Goal: Task Accomplishment & Management: Use online tool/utility

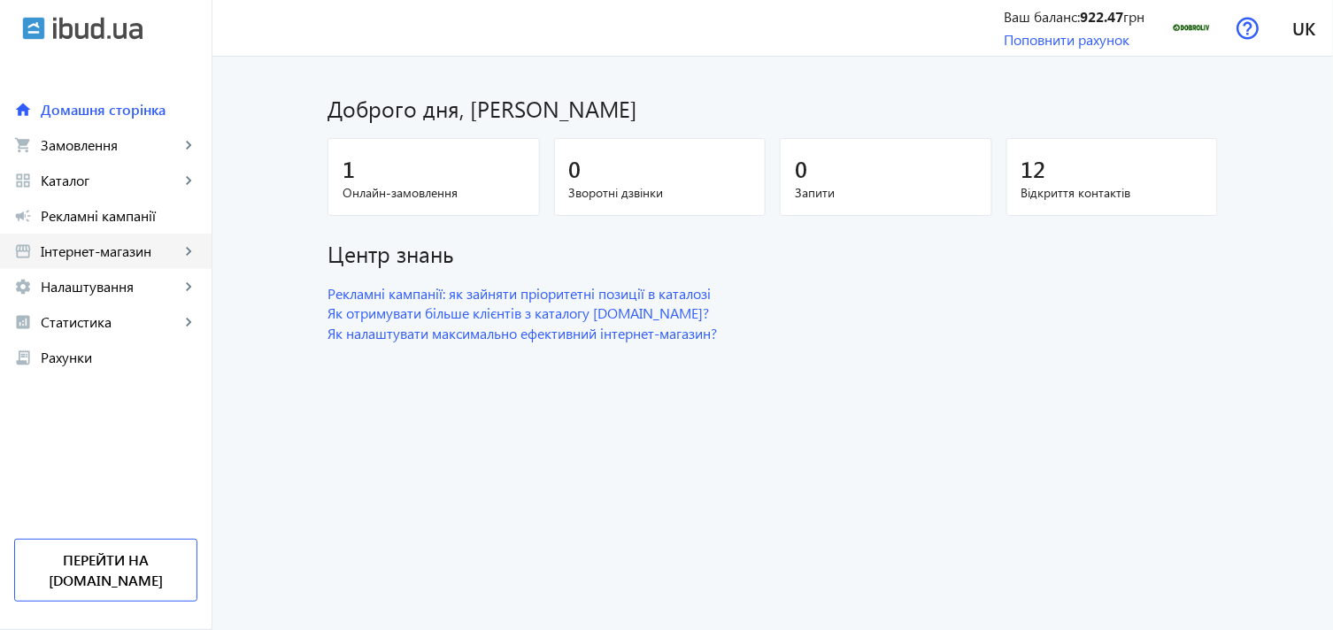
click at [154, 241] on link "storefront Інтернет-магазин keyboard_arrow_right" at bounding box center [106, 251] width 212 height 35
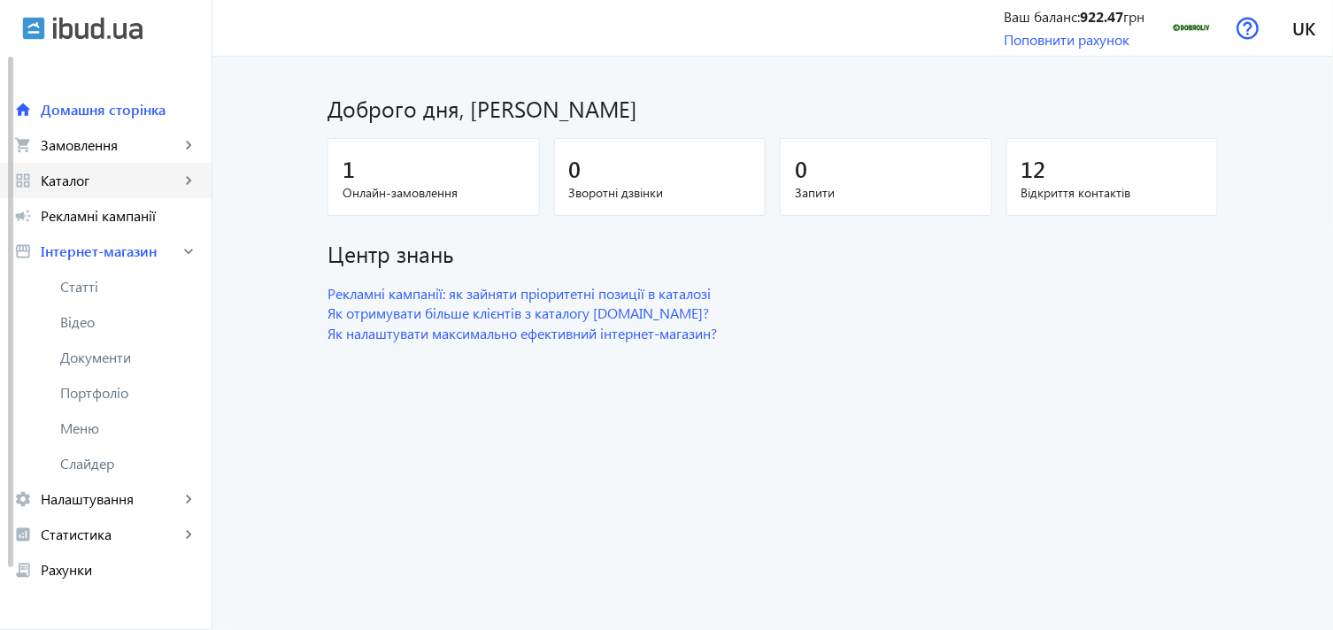
click at [142, 174] on span "Каталог" at bounding box center [110, 181] width 139 height 18
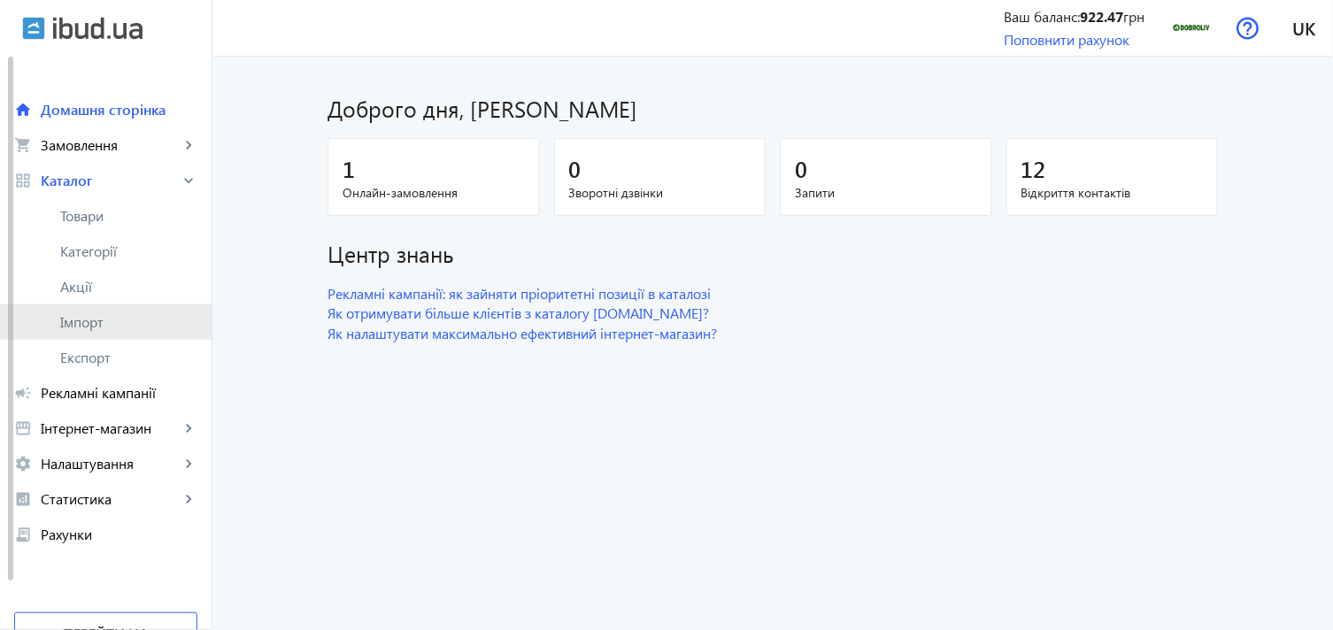
click at [131, 335] on link "Імпорт" at bounding box center [106, 321] width 212 height 35
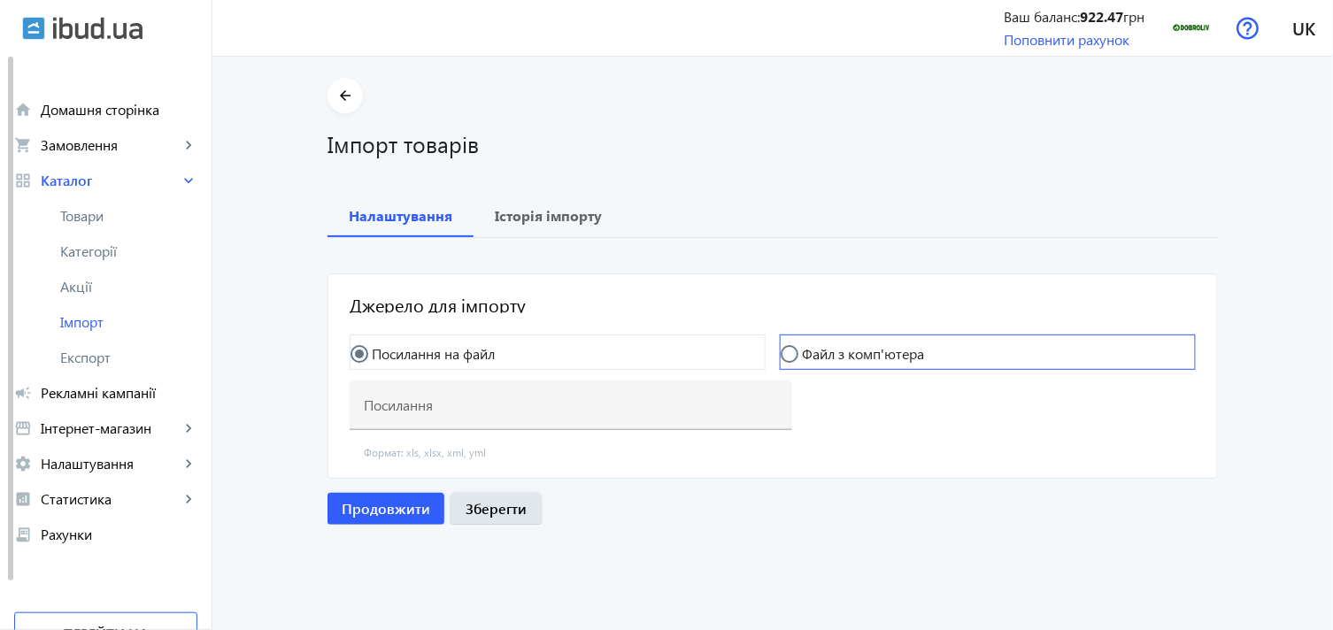
click at [810, 351] on label "Файл з комп'ютера" at bounding box center [861, 354] width 126 height 14
click at [810, 351] on input "Файл з комп'ютера" at bounding box center [798, 362] width 35 height 35
radio input "true"
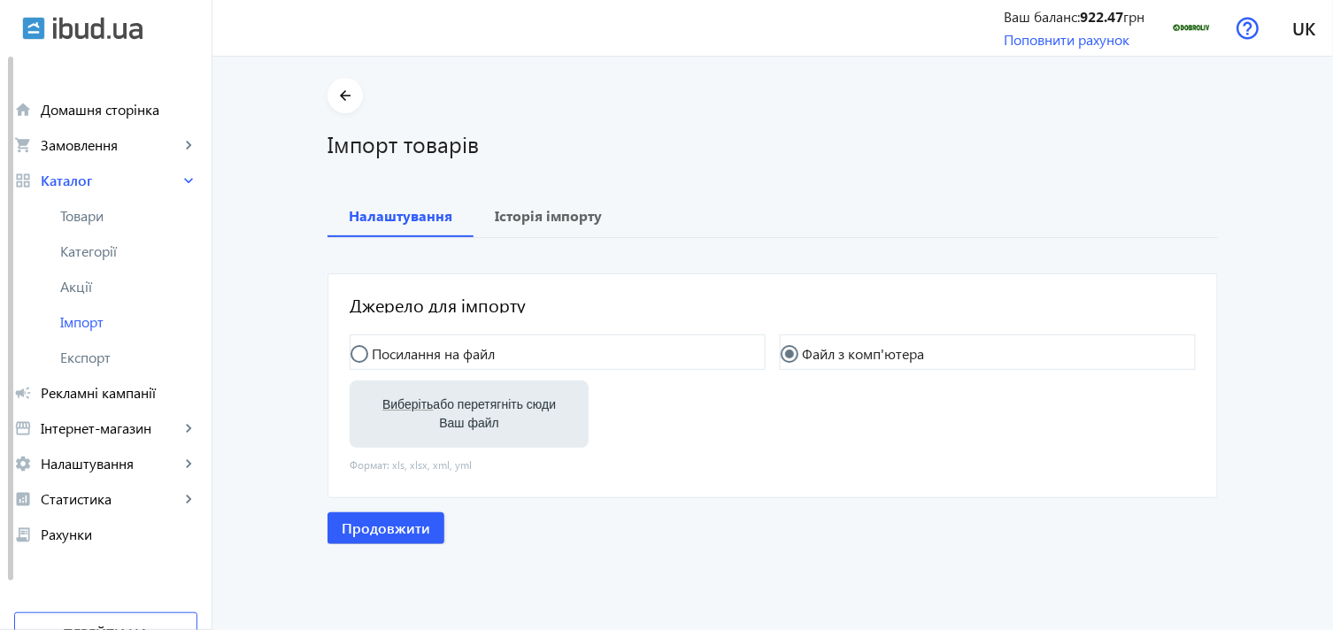
click at [427, 411] on label "Виберіть або перетягніть сюди Ваш файл" at bounding box center [469, 414] width 211 height 50
click at [427, 411] on input "Виберіть або перетягніть сюди Ваш файл" at bounding box center [469, 415] width 211 height 21
type input "C:\fakepath\dobroliv-6-2025-08-05-09-58.xlsx"
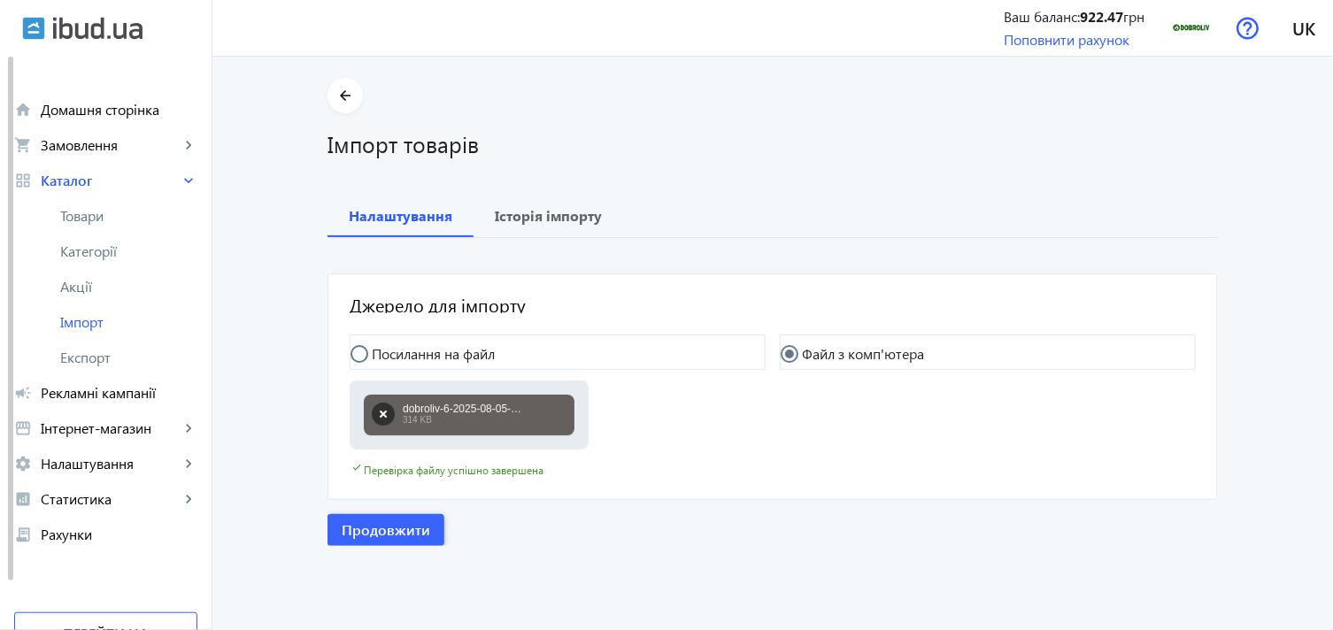
click at [389, 523] on span "Продовжити" at bounding box center [386, 529] width 89 height 19
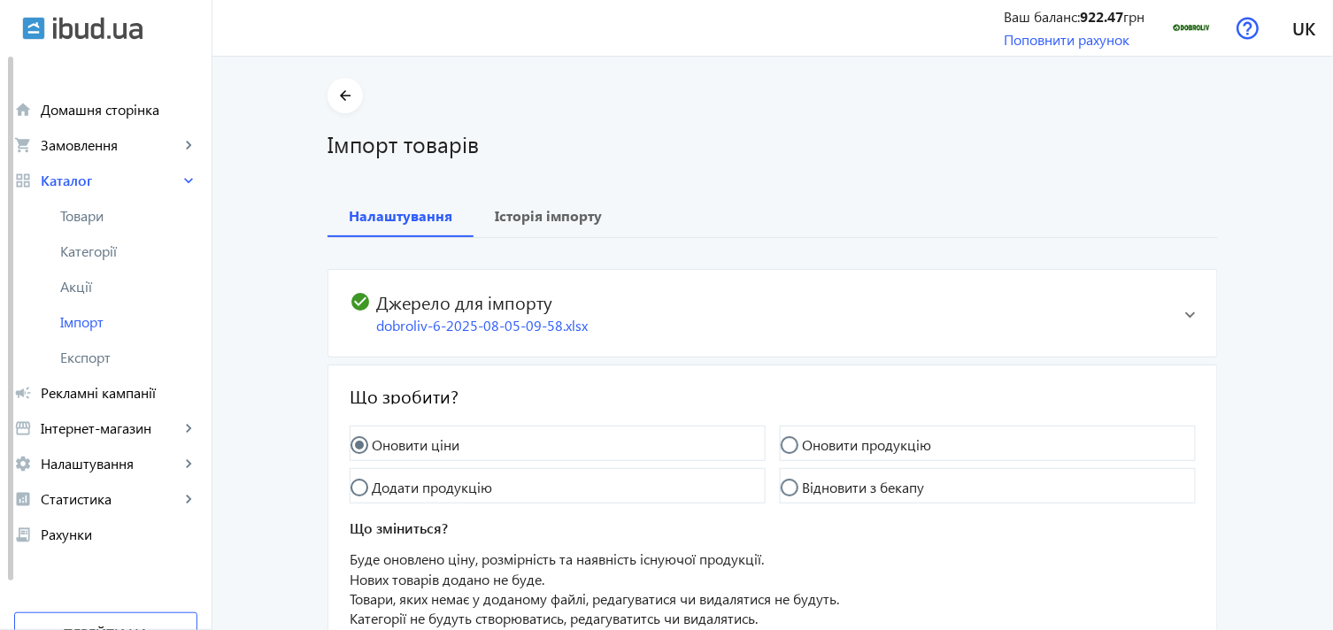
scroll to position [160, 0]
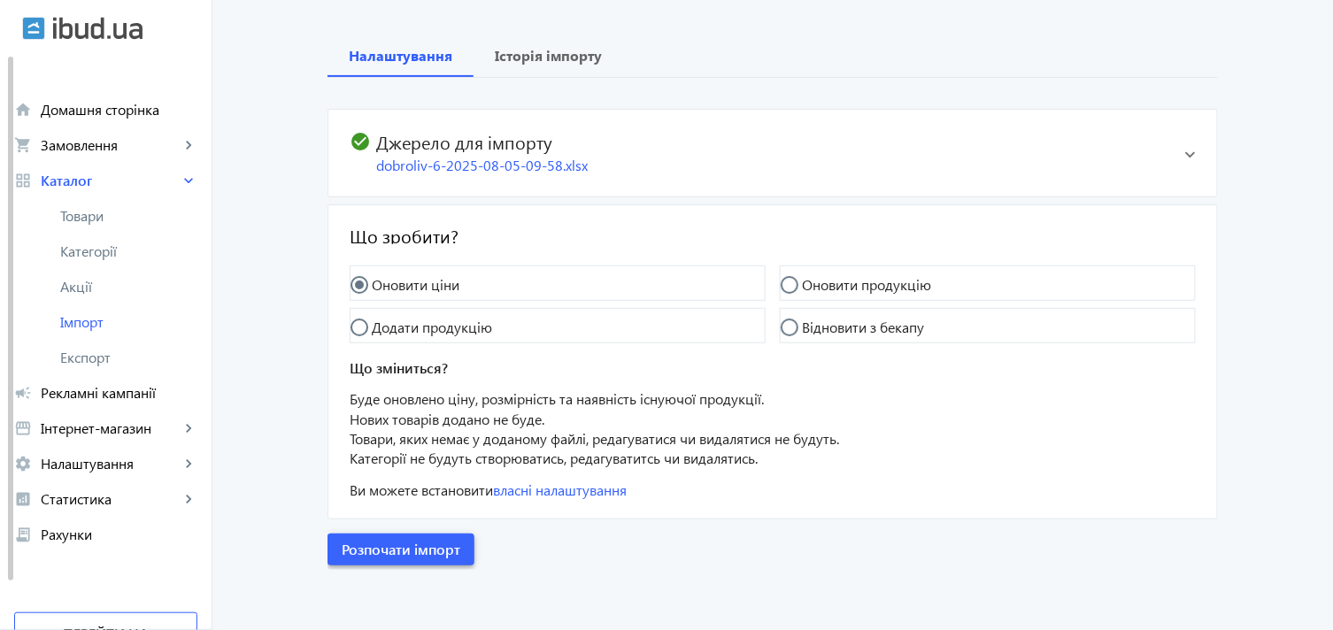
click at [446, 543] on span "Розпочати імпорт" at bounding box center [401, 549] width 119 height 19
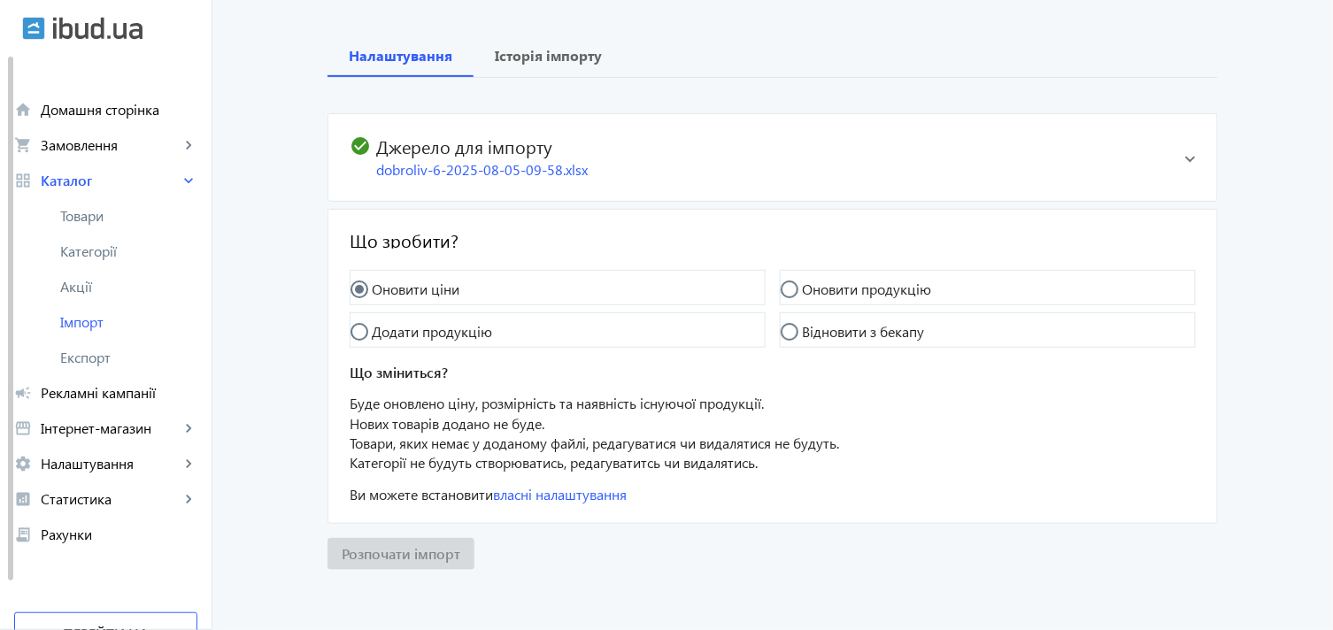
scroll to position [4, 0]
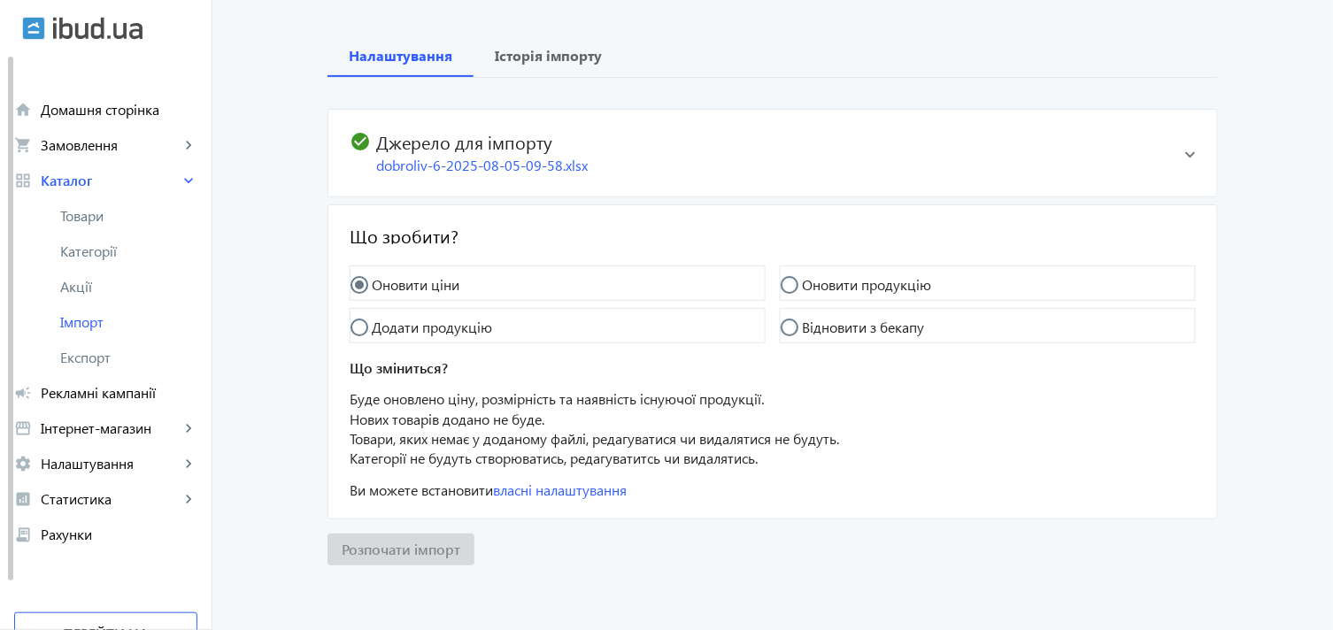
click at [437, 544] on div "Розпочати імпорт" at bounding box center [772, 550] width 890 height 32
click at [98, 310] on link "Імпорт" at bounding box center [106, 321] width 212 height 35
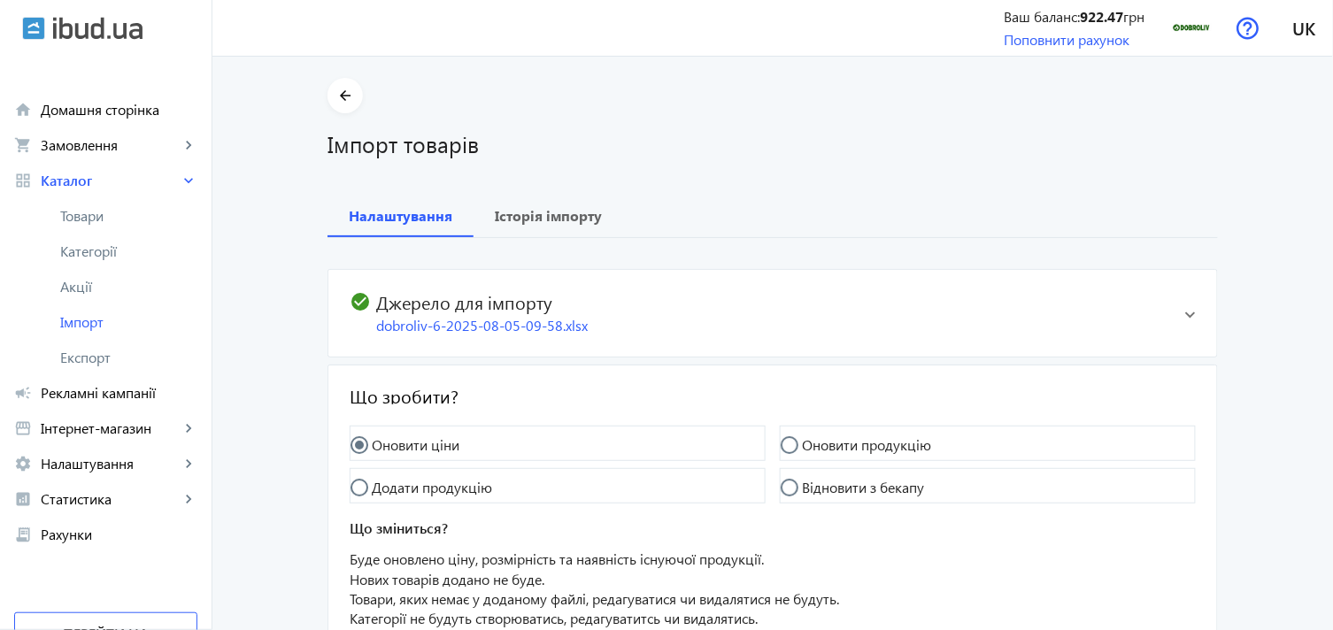
scroll to position [160, 0]
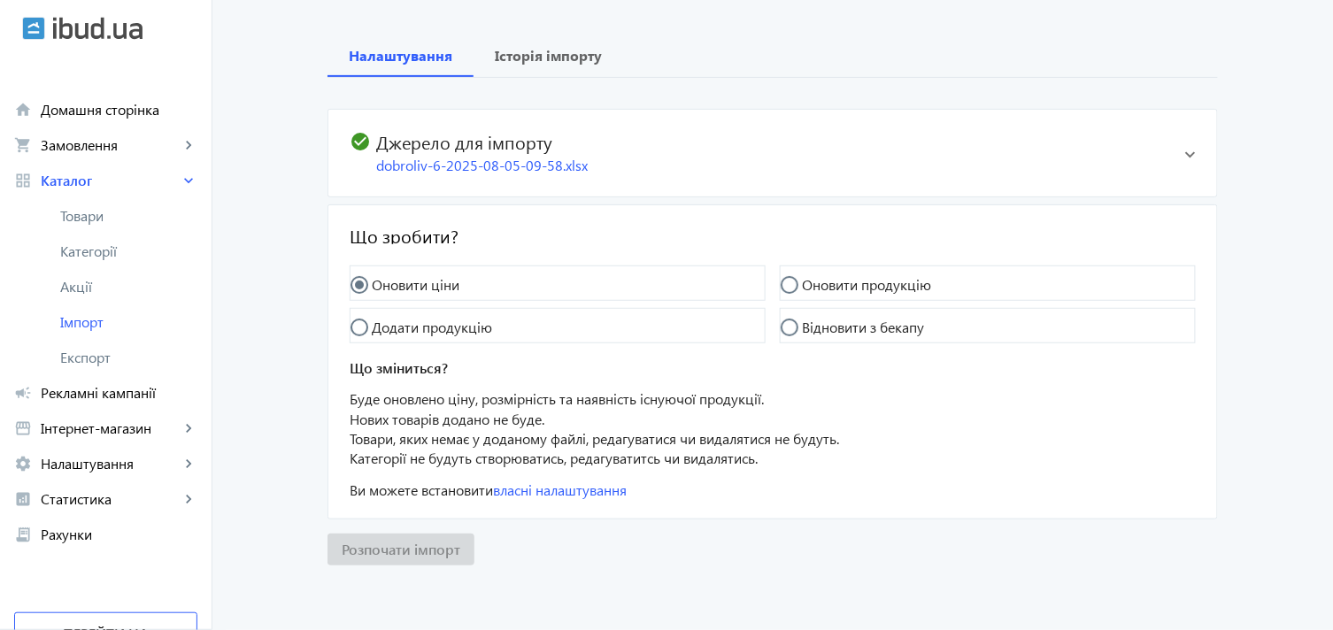
click at [478, 127] on mat-expansion-panel-header "check_circle Джерело для імпорту dobroliv-6-2025-08-05-09-58.xlsx" at bounding box center [772, 153] width 889 height 87
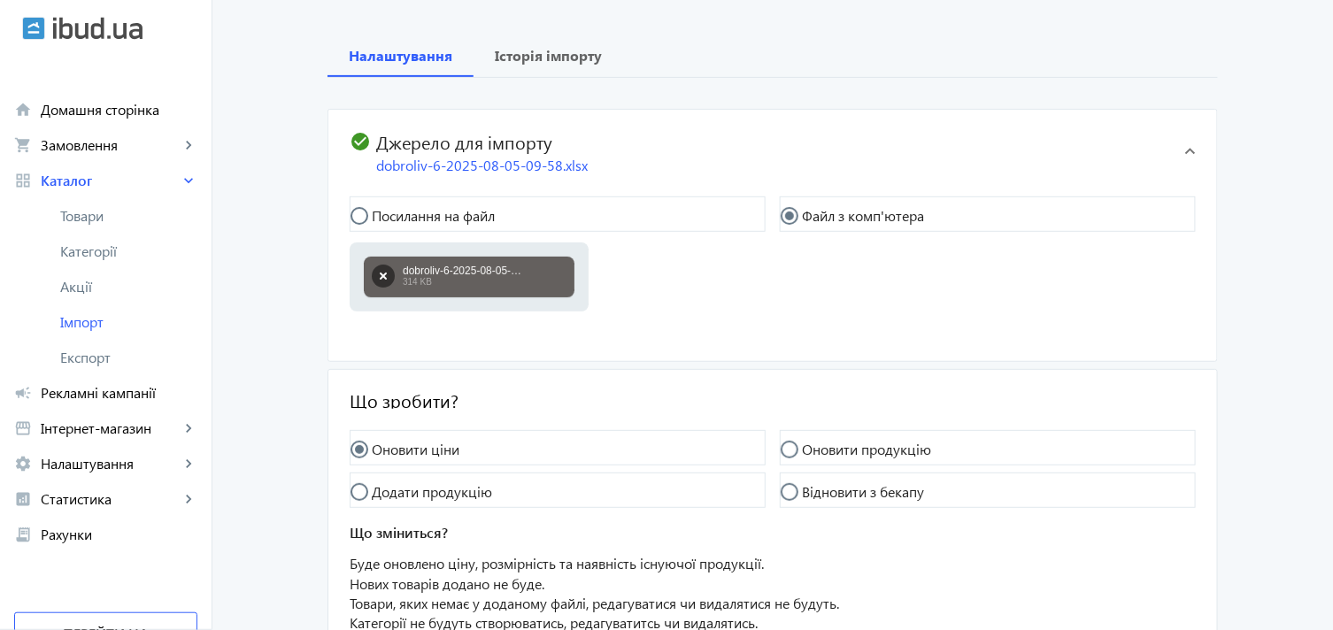
scroll to position [325, 0]
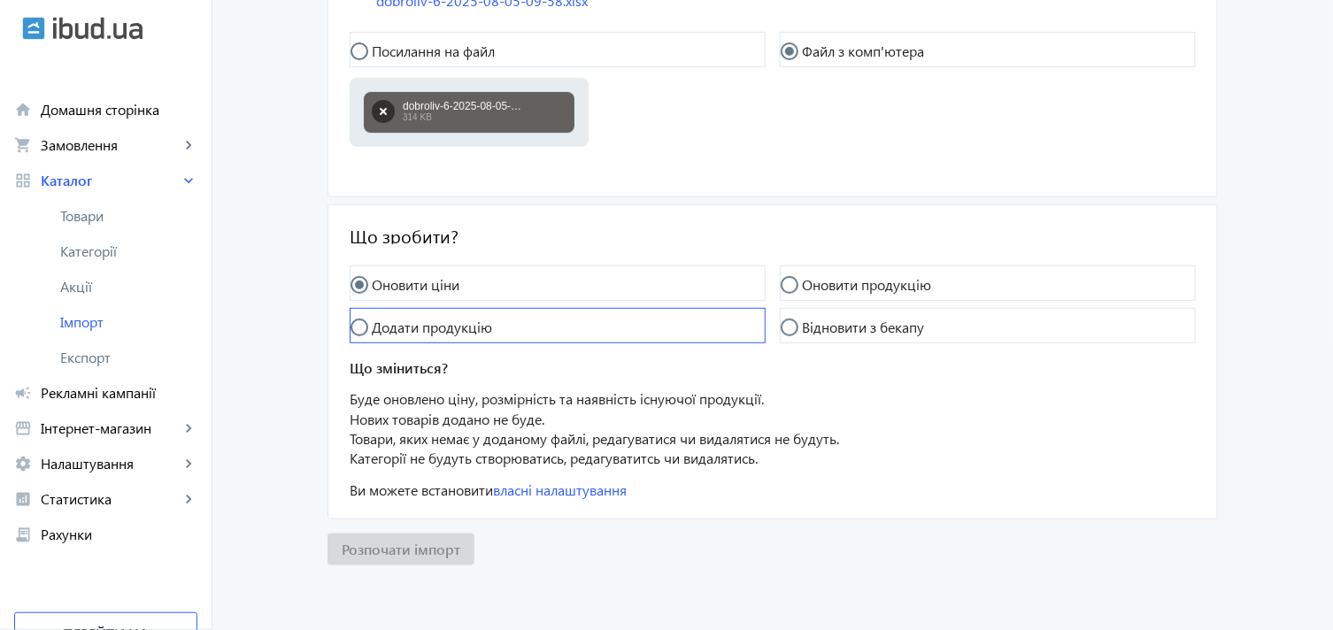
click at [409, 315] on mat-radio-button "Додати продукцію" at bounding box center [558, 325] width 416 height 35
click at [385, 330] on label "Додати продукцію" at bounding box center [430, 327] width 124 height 14
click at [385, 330] on input "Додати продукцію" at bounding box center [367, 336] width 35 height 35
radio input "true"
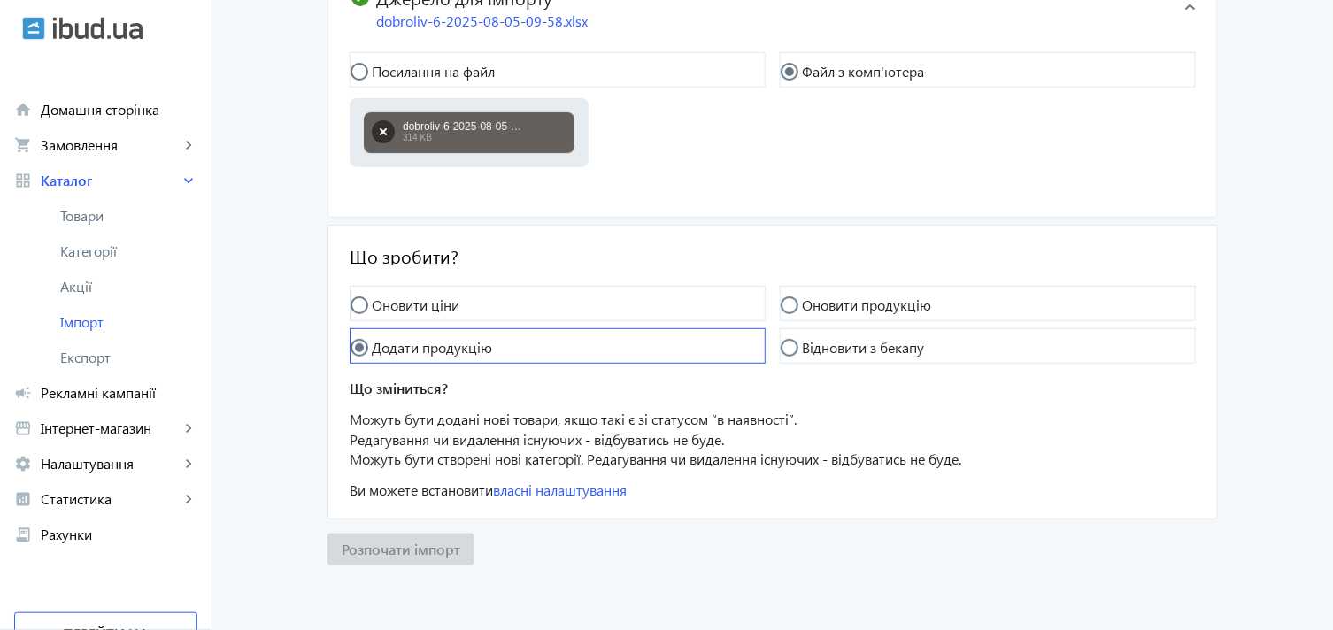
scroll to position [305, 0]
click at [366, 290] on div at bounding box center [359, 305] width 42 height 42
radio input "true"
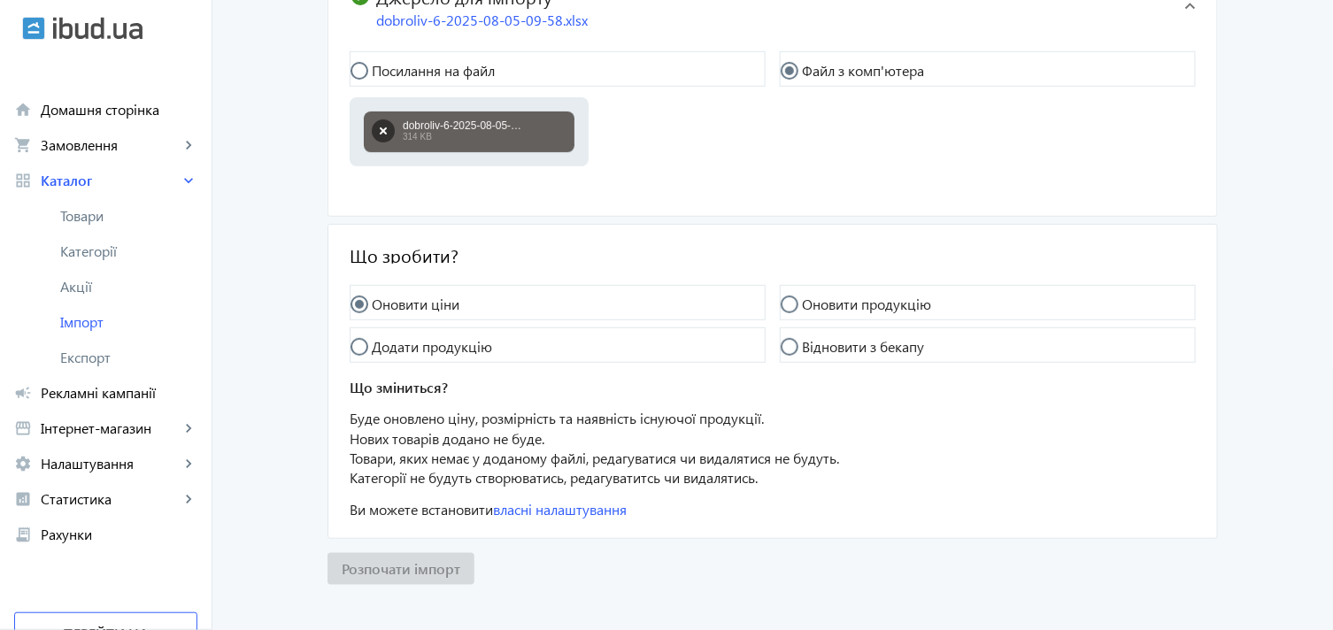
click at [398, 559] on div "Розпочати імпорт" at bounding box center [772, 569] width 890 height 32
click at [401, 565] on div "Розпочати імпорт" at bounding box center [772, 569] width 890 height 32
click at [522, 520] on div "Оновити ціни Оновити продукцію Додати продукцію Відновити з бекапу Що зміниться…" at bounding box center [772, 411] width 889 height 253
click at [378, 119] on button "button" at bounding box center [383, 130] width 23 height 23
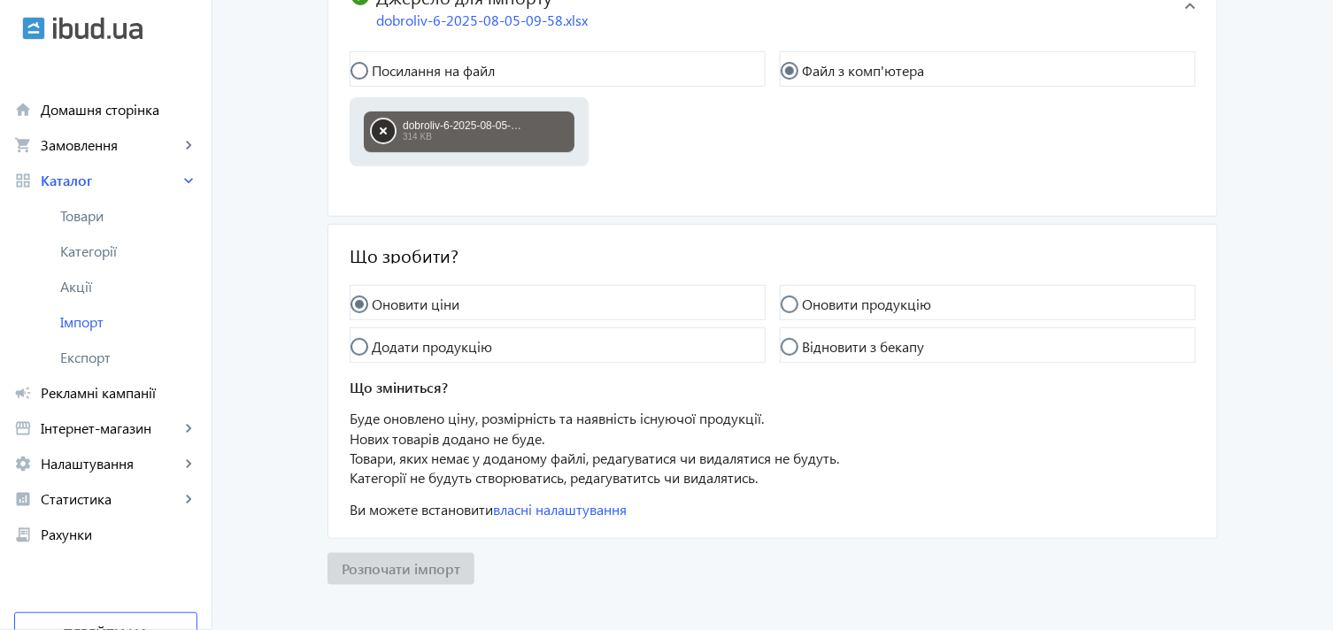
scroll to position [299, 0]
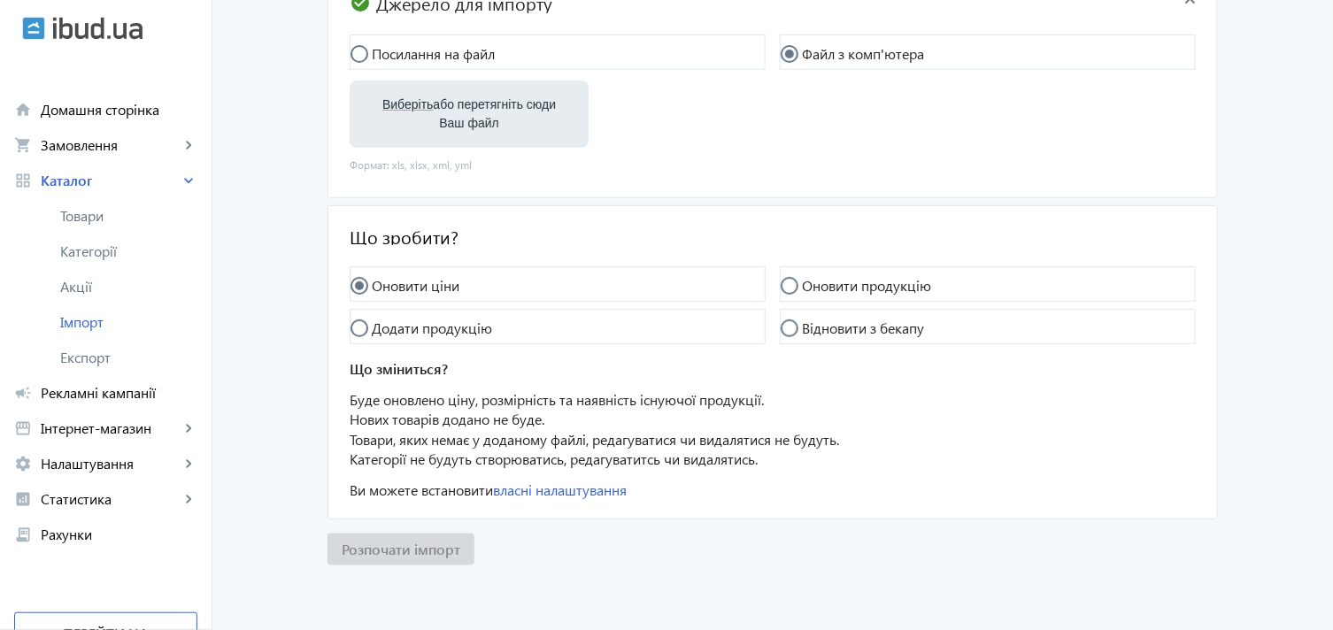
click at [386, 100] on span "Виберіть" at bounding box center [407, 104] width 50 height 14
click at [386, 105] on input "Виберіть або перетягніть сюди Ваш файл" at bounding box center [469, 115] width 211 height 21
type input "C:\fakepath\dobroliv-6-2025-08-05-09-58.xlsx"
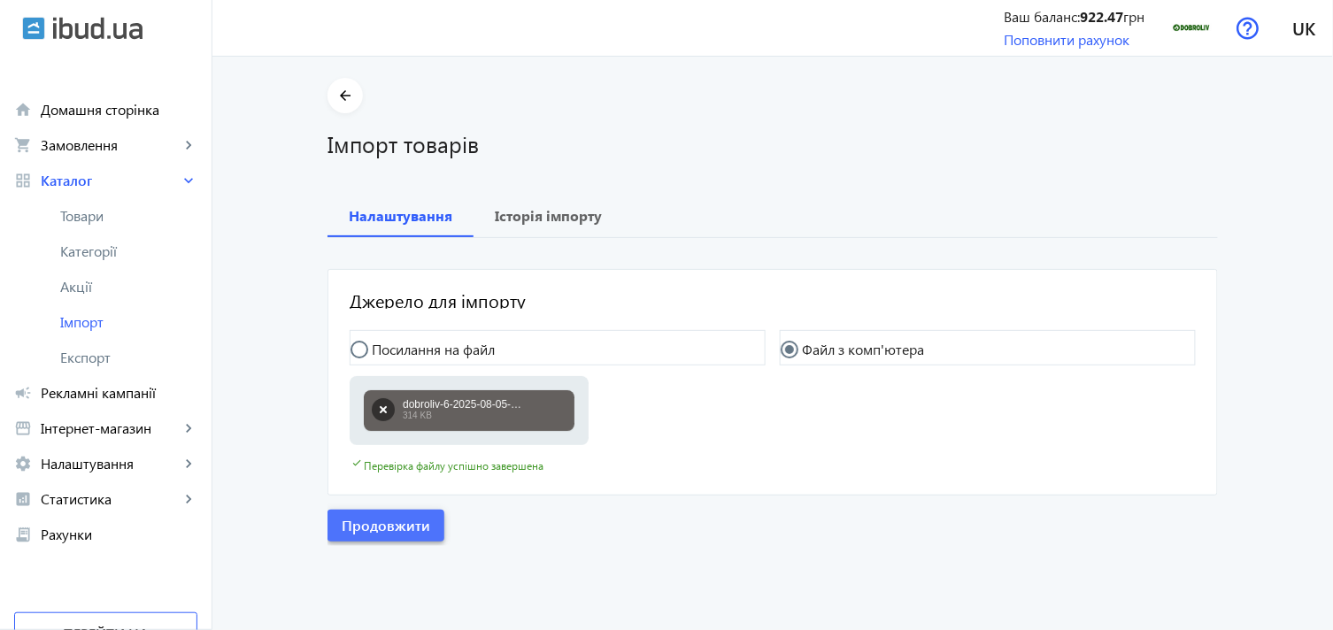
click at [381, 518] on span "Продовжити" at bounding box center [386, 525] width 89 height 19
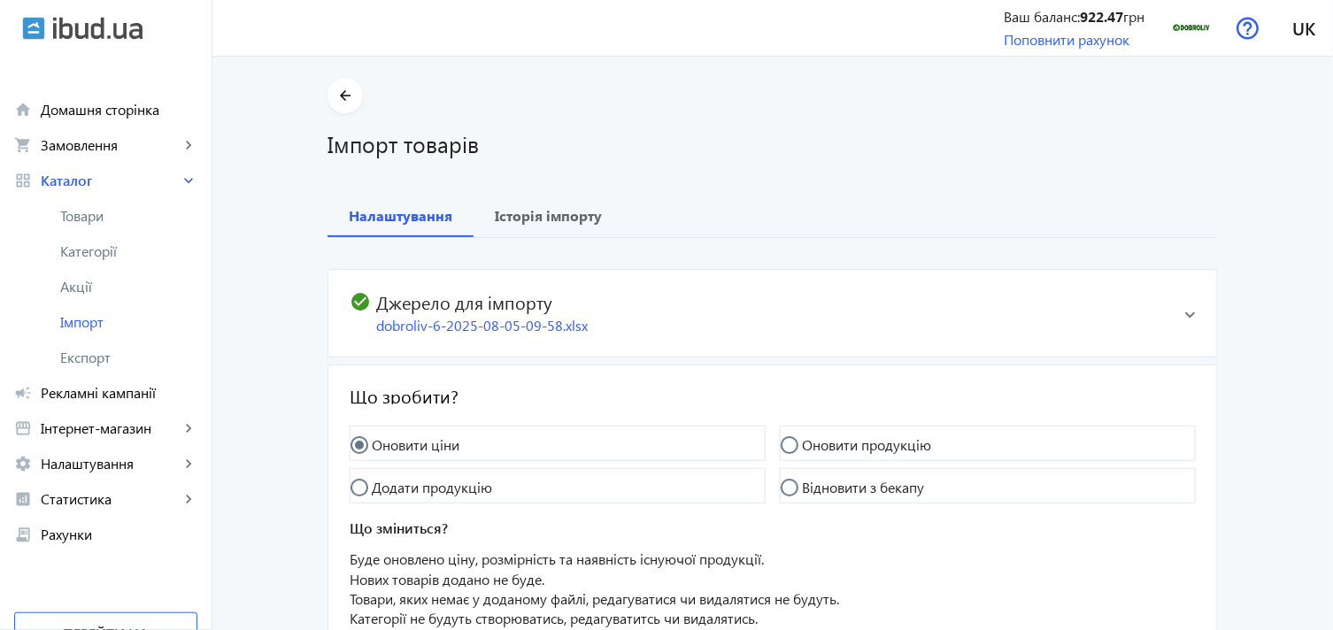
scroll to position [160, 0]
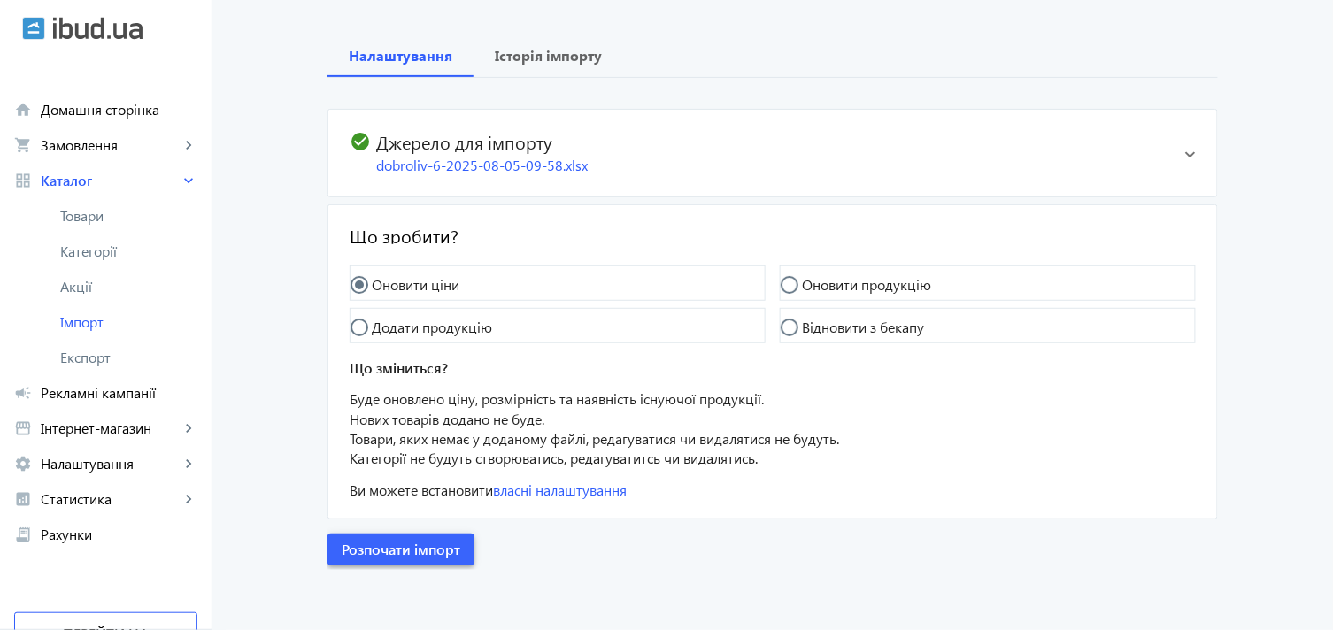
click at [408, 555] on span "Розпочати імпорт" at bounding box center [401, 549] width 119 height 19
click at [409, 545] on div "Розпочати імпорт" at bounding box center [772, 550] width 890 height 32
